Goal: Navigation & Orientation: Go to known website

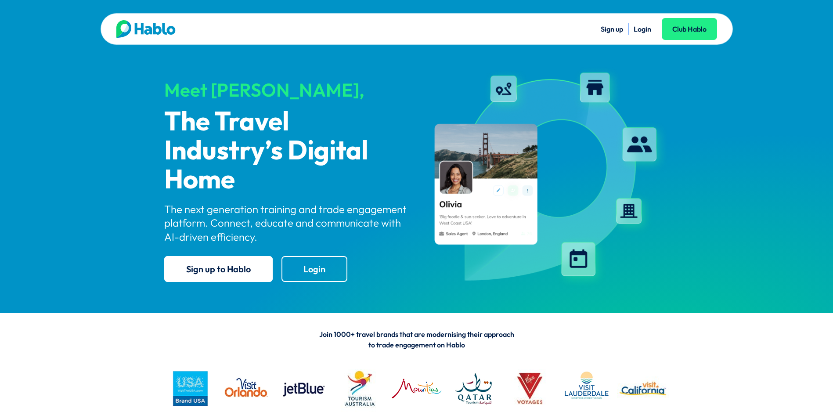
click at [645, 30] on link "Login" at bounding box center [643, 29] width 18 height 9
click at [639, 26] on link "Login" at bounding box center [643, 29] width 18 height 9
click at [639, 30] on link "Login" at bounding box center [643, 29] width 18 height 9
